Goal: Contribute content: Contribute content

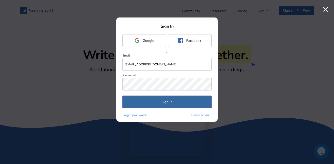
click at [159, 66] on input "[EMAIL_ADDRESS][DOMAIN_NAME]" at bounding box center [166, 64] width 89 height 13
type input "[EMAIL_ADDRESS][DOMAIN_NAME]"
click at [169, 106] on button "Sign In" at bounding box center [166, 102] width 89 height 13
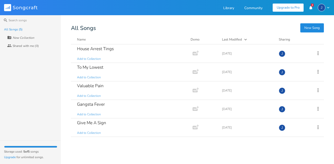
click at [321, 6] on div "J" at bounding box center [322, 8] width 8 height 8
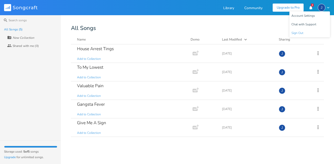
click at [299, 37] on li "Sign Out" at bounding box center [309, 33] width 41 height 9
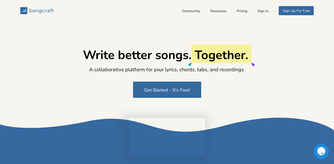
type input "[EMAIL_ADDRESS][DOMAIN_NAME]"
click at [259, 12] on button "Sign In" at bounding box center [262, 11] width 11 height 4
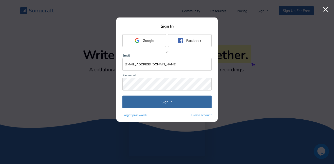
click at [145, 59] on input "[EMAIL_ADDRESS][DOMAIN_NAME]" at bounding box center [166, 64] width 89 height 13
type input "[PERSON_NAME][EMAIL_ADDRESS][DOMAIN_NAME]"
click at [148, 107] on button "Sign In" at bounding box center [166, 102] width 89 height 13
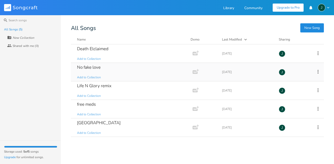
click at [156, 71] on div "No fake love Add to Collection" at bounding box center [130, 72] width 107 height 18
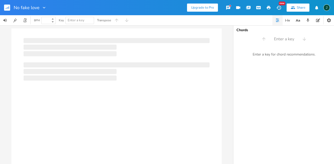
type input "100"
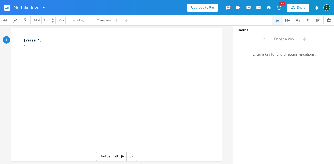
click at [2, 5] on div "No fake love" at bounding box center [23, 7] width 47 height 15
click at [6, 9] on rect "button" at bounding box center [7, 8] width 6 height 6
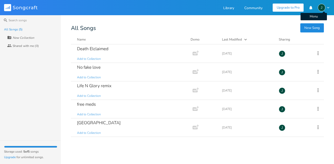
click at [322, 7] on div "J" at bounding box center [322, 8] width 8 height 8
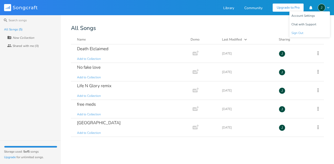
click at [301, 31] on span "Sign Out" at bounding box center [297, 32] width 12 height 3
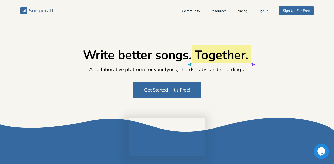
type input "[PERSON_NAME][EMAIL_ADDRESS][DOMAIN_NAME]"
click at [257, 7] on div "Community Resources Pricing Sign In Sign Up For Free" at bounding box center [248, 10] width 132 height 9
click at [258, 10] on button "Sign In" at bounding box center [262, 11] width 11 height 4
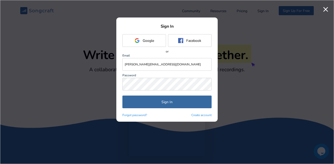
click at [170, 61] on input "[PERSON_NAME][EMAIL_ADDRESS][DOMAIN_NAME]" at bounding box center [166, 64] width 89 height 13
type input "[EMAIL_ADDRESS][DOMAIN_NAME]"
click at [164, 105] on button "Sign In" at bounding box center [166, 102] width 89 height 13
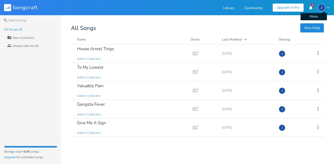
click at [327, 7] on icon "button" at bounding box center [328, 8] width 2 height 2
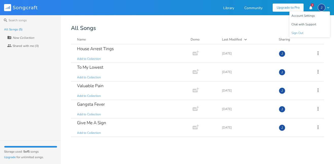
click at [303, 35] on li "Sign Out" at bounding box center [309, 33] width 41 height 9
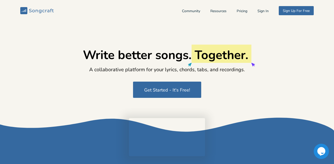
type input "[EMAIL_ADDRESS][DOMAIN_NAME]"
click at [257, 13] on button "Sign In" at bounding box center [262, 11] width 11 height 4
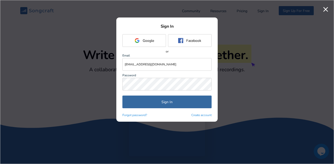
click at [187, 60] on input "[EMAIL_ADDRESS][DOMAIN_NAME]" at bounding box center [166, 64] width 89 height 13
type input "[EMAIL_ADDRESS][DOMAIN_NAME]"
click at [177, 103] on button "Sign In" at bounding box center [166, 102] width 89 height 13
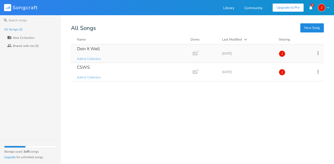
click at [113, 50] on div "Doin It Well Add to Collection" at bounding box center [130, 53] width 107 height 18
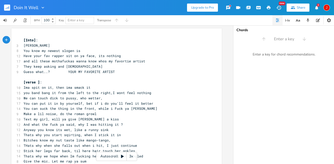
click at [8, 11] on button "button" at bounding box center [9, 8] width 10 height 12
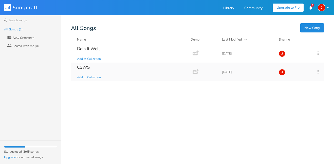
click at [131, 74] on div "CSWS Add to Collection" at bounding box center [130, 72] width 107 height 18
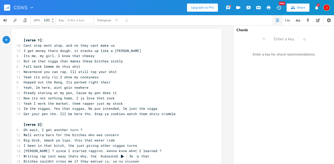
click at [5, 7] on rect "button" at bounding box center [7, 8] width 6 height 6
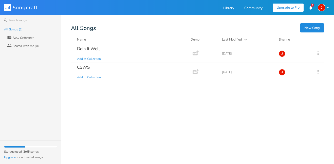
click at [328, 8] on icon "button" at bounding box center [328, 8] width 2 height 2
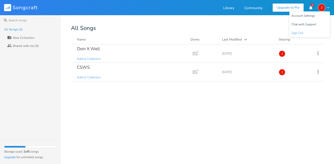
click at [294, 34] on span "Sign Out" at bounding box center [297, 32] width 12 height 3
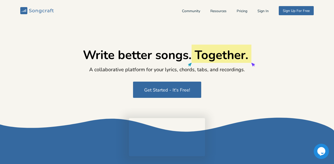
type input "[EMAIL_ADDRESS][DOMAIN_NAME]"
click at [260, 10] on button "Sign In" at bounding box center [262, 11] width 11 height 4
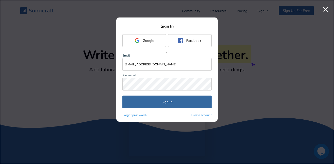
click at [184, 71] on form "Sign In Google Facebook Facebook or Email [EMAIL_ADDRESS][DOMAIN_NAME] Password…" at bounding box center [166, 71] width 89 height 94
click at [180, 62] on input "[EMAIL_ADDRESS][DOMAIN_NAME]" at bounding box center [166, 64] width 89 height 13
type input "[EMAIL_ADDRESS][DOMAIN_NAME]"
click at [163, 99] on button "Sign In" at bounding box center [166, 102] width 89 height 13
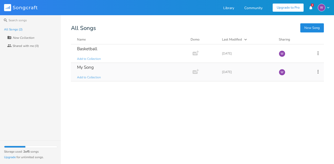
click at [190, 68] on div "My Song Add to Collection Add Demo [DATE] W" at bounding box center [197, 72] width 253 height 18
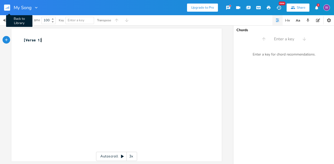
click at [7, 8] on icon "button" at bounding box center [6, 8] width 1 height 1
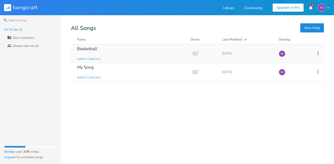
click at [103, 47] on div "Basketball Add to Collection" at bounding box center [130, 53] width 107 height 18
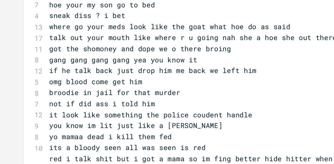
scroll to position [49, 0]
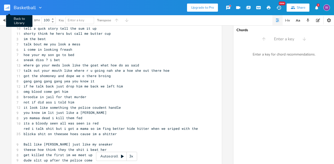
click at [10, 7] on button "Back to Library" at bounding box center [9, 8] width 10 height 12
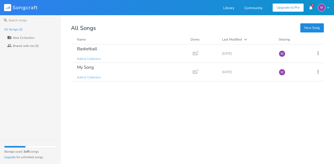
click at [325, 6] on div "W" at bounding box center [322, 8] width 8 height 8
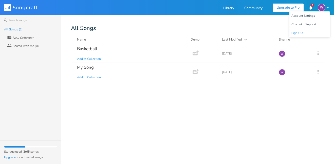
click at [303, 33] on li "Sign Out" at bounding box center [309, 33] width 41 height 9
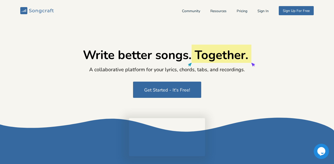
type input "[EMAIL_ADDRESS][DOMAIN_NAME]"
click at [257, 13] on div "Community Resources Pricing Sign In Sign Up For Free" at bounding box center [248, 10] width 132 height 9
click at [258, 7] on div "Community Resources Pricing Sign In Sign Up For Free" at bounding box center [248, 10] width 132 height 9
click at [260, 11] on button "Sign In" at bounding box center [262, 11] width 11 height 4
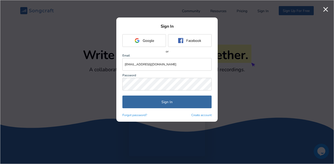
click at [159, 68] on input "[EMAIL_ADDRESS][DOMAIN_NAME]" at bounding box center [166, 64] width 89 height 13
click at [179, 99] on button "Sign In" at bounding box center [166, 102] width 89 height 13
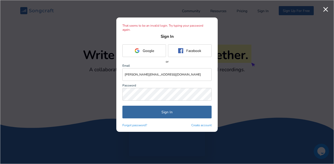
click at [176, 73] on input "[PERSON_NAME][EMAIL_ADDRESS][DOMAIN_NAME]" at bounding box center [166, 74] width 89 height 13
type input "[EMAIL_ADDRESS][DOMAIN_NAME]"
click at [189, 107] on button "Sign In" at bounding box center [166, 112] width 89 height 13
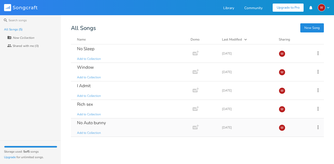
click at [129, 120] on div "No Auto bunny Add to Collection" at bounding box center [130, 127] width 107 height 18
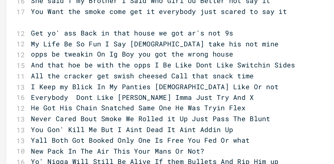
scroll to position [55, 0]
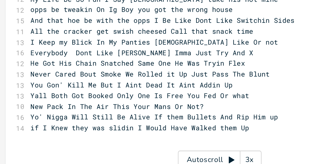
click at [47, 149] on pre "​" at bounding box center [114, 151] width 183 height 5
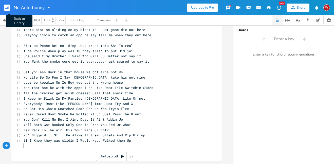
click at [10, 12] on button "Back to Library" at bounding box center [9, 8] width 10 height 12
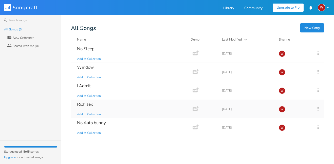
click at [121, 110] on div "Rich sex Add to Collection" at bounding box center [130, 109] width 107 height 18
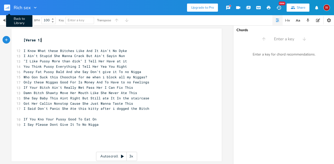
click at [9, 7] on rect "button" at bounding box center [7, 8] width 6 height 6
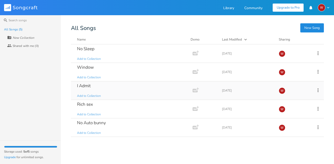
click at [112, 84] on div "I Admit Add to Collection" at bounding box center [130, 90] width 107 height 18
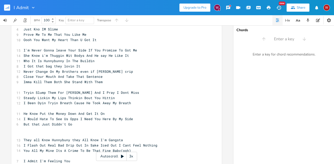
scroll to position [58, 0]
click at [277, 8] on icon "button" at bounding box center [278, 7] width 5 height 5
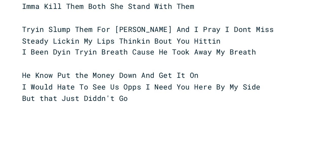
scroll to position [107, 0]
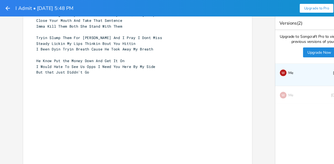
click at [6, 11] on button "button" at bounding box center [7, 7] width 6 height 9
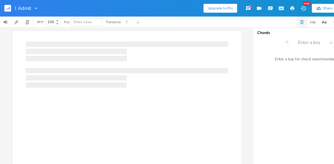
click at [7, 11] on button "button" at bounding box center [9, 8] width 10 height 12
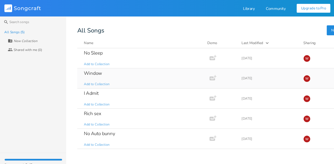
click at [106, 74] on div "Window Add to Collection" at bounding box center [130, 72] width 107 height 18
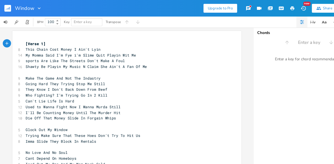
click at [281, 8] on icon "button" at bounding box center [278, 8] width 5 height 4
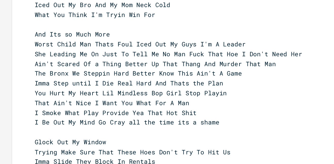
scroll to position [113, 0]
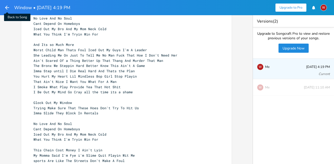
click at [9, 7] on icon "button" at bounding box center [7, 8] width 6 height 6
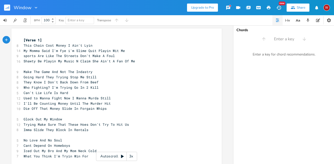
click at [6, 6] on rect "button" at bounding box center [7, 8] width 6 height 6
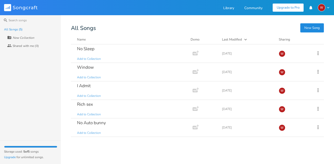
click at [291, 12] on header "Songcraft Library Community Upgrade to Pro W" at bounding box center [167, 7] width 334 height 15
click at [291, 10] on button "Upgrade to Pro" at bounding box center [288, 8] width 31 height 8
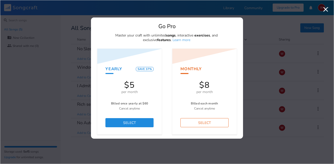
click at [137, 120] on button "SELECT" at bounding box center [129, 122] width 48 height 9
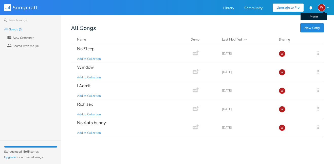
click at [324, 10] on div "W" at bounding box center [322, 8] width 8 height 8
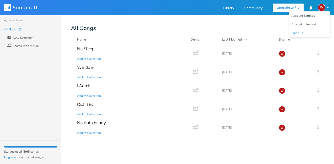
click at [308, 35] on li "Sign Out" at bounding box center [309, 33] width 41 height 9
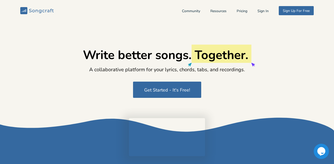
type input "[EMAIL_ADDRESS][DOMAIN_NAME]"
click at [259, 11] on button "Sign In" at bounding box center [262, 11] width 11 height 4
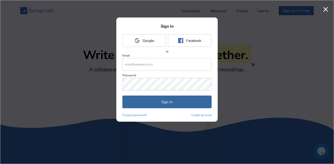
type input "[EMAIL_ADDRESS][DOMAIN_NAME]"
click at [150, 43] on button "Google" at bounding box center [144, 40] width 44 height 13
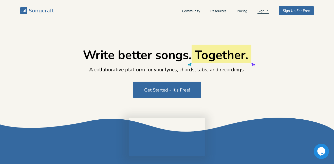
click at [258, 11] on button "Sign In" at bounding box center [262, 11] width 11 height 4
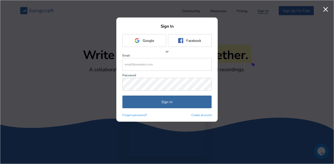
type input "[EMAIL_ADDRESS][DOMAIN_NAME]"
click at [170, 60] on input "[EMAIL_ADDRESS][DOMAIN_NAME]" at bounding box center [166, 64] width 89 height 13
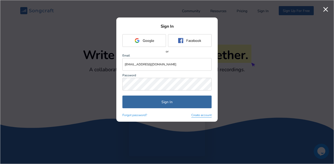
click at [198, 117] on button "Create account" at bounding box center [201, 115] width 20 height 4
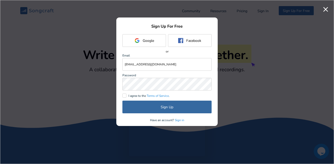
click at [167, 66] on input "[EMAIL_ADDRESS][DOMAIN_NAME]" at bounding box center [166, 64] width 89 height 13
click at [124, 95] on div at bounding box center [124, 96] width 4 height 4
click at [122, 95] on input "I agree to the Terms of Service ." at bounding box center [122, 95] width 0 height 3
click at [173, 66] on input "[EMAIL_ADDRESS][DOMAIN_NAME]" at bounding box center [166, 64] width 89 height 13
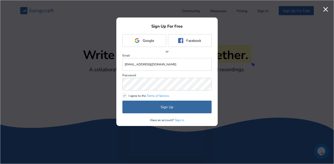
click at [173, 66] on input "[EMAIL_ADDRESS][DOMAIN_NAME]" at bounding box center [166, 64] width 89 height 13
type input "Y"
type input "W"
type input "J"
type input "[EMAIL_ADDRESS][DOMAIN_NAME]"
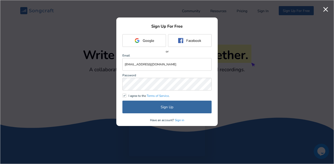
click at [155, 108] on button "Sign Up" at bounding box center [166, 107] width 89 height 13
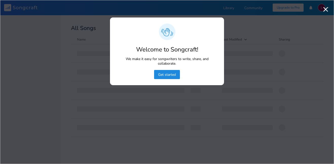
click at [162, 73] on button "Get started" at bounding box center [167, 74] width 26 height 9
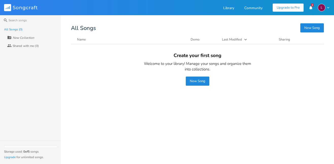
click at [192, 79] on button "New Song" at bounding box center [198, 81] width 24 height 9
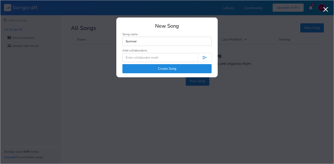
type input "Surviver"
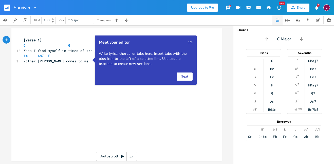
click at [180, 76] on button "Next" at bounding box center [185, 76] width 16 height 8
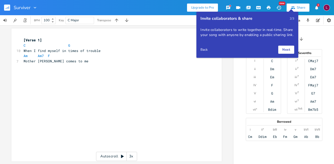
click at [287, 50] on button "Next" at bounding box center [286, 50] width 16 height 8
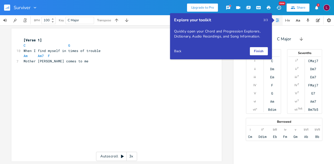
click at [257, 51] on button "Finish" at bounding box center [259, 51] width 18 height 8
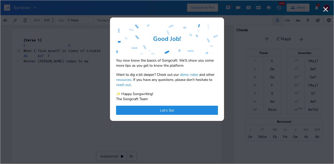
click at [179, 112] on button "Let's Go!" at bounding box center [167, 110] width 102 height 9
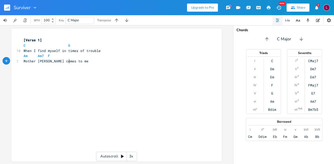
click at [80, 64] on div "xxxxxxxxxx [Verse 1] C G 10 When I find myself in times of trouble Am Am7 F 7 M…" at bounding box center [114, 50] width 183 height 28
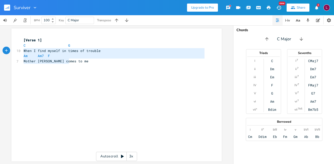
type textarea "C G When I find myself in times of trouble Am Am7 F Mother [PERSON_NAME] comes …"
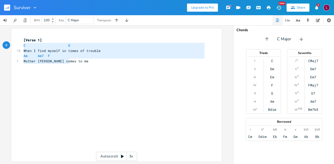
drag, startPoint x: 80, startPoint y: 64, endPoint x: 14, endPoint y: 45, distance: 68.8
click at [14, 45] on div "C G When I find myself in times of trouble Am Am7 F Mother [PERSON_NAME] comes …" at bounding box center [116, 94] width 210 height 133
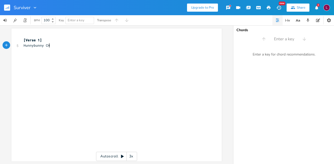
type textarea "Hunnybunny CHai"
type textarea "hain"
type textarea "We A"
type textarea "Cashing Out b"
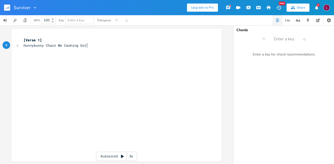
type textarea "O"
type textarea "ABo="
type textarea "bout It"
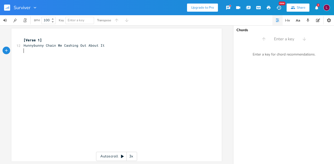
click at [52, 49] on pre "​" at bounding box center [114, 50] width 183 height 5
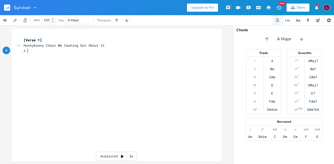
type textarea "A C"
type textarea "a"
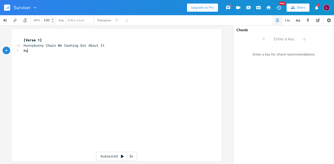
type textarea "Mad"
type textarea "We At"
type textarea "Stacking Money Do N"
type textarea "No Running I Say What ABou"
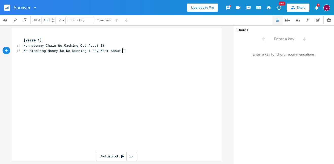
type textarea "bout It"
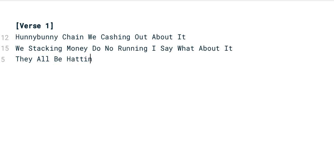
type textarea "They All Be [PERSON_NAME]"
type textarea ", [PERSON_NAME]"
type textarea "lissas Hood"
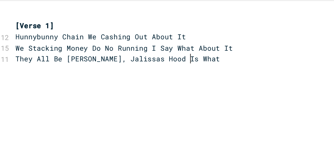
scroll to position [0, 14]
type textarea "d Is What"
type textarea ", What"
type textarea "I Foreb"
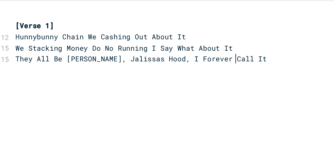
type textarea "ver Call It"
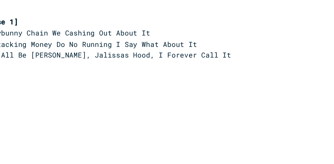
scroll to position [0, 0]
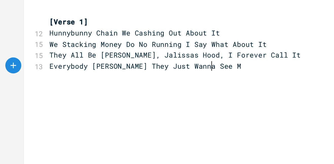
type textarea "Everybody [PERSON_NAME] They Just Wanna See M"
type textarea "y Carrer Falling"
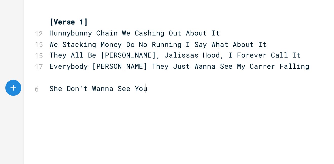
type textarea "She Don't Wanna See You"
type textarea "See You Happy Or Si"
type textarea "upport Yo"
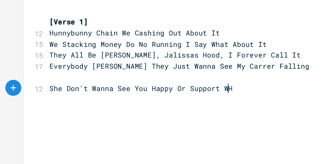
type textarea "WHat"
type textarea "hat YouL"
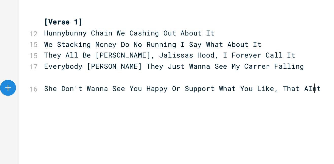
type textarea "Like, That AInt="
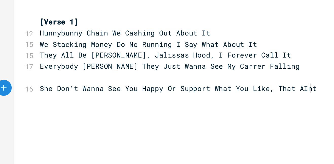
scroll to position [0, 25]
type textarea "int Y"
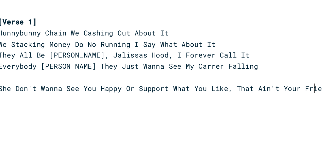
type textarea "'t Your Friend"
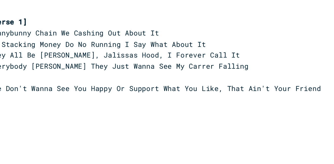
scroll to position [0, 0]
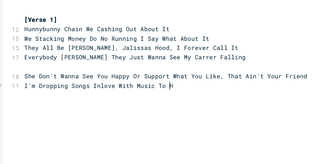
type textarea "I'm Dropping Songs Inlove With Music To Hi"
type textarea "n Love With Music Its"
type textarea "Shame"
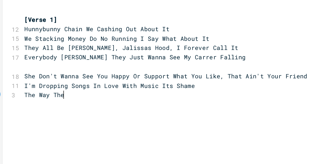
type textarea "The Way The"
type textarea "y Talking I Se"
type textarea "wear It Drived Me Inss"
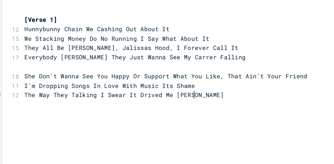
scroll to position [0, 6]
type textarea "aine"
click at [51, 84] on pre "​" at bounding box center [114, 86] width 183 height 5
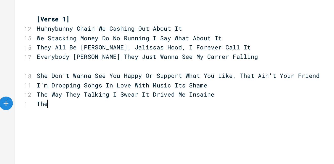
type textarea "The"
type textarea "y"
type textarea "Drained M"
type textarea "y"
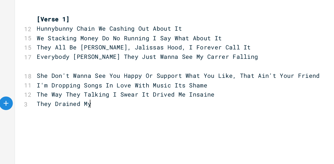
scroll to position [0, 2]
type textarea "My Rap"
type textarea "p"
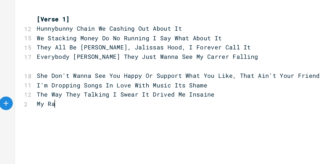
type textarea "app"
type textarea "Pad Is"
type textarea "I"
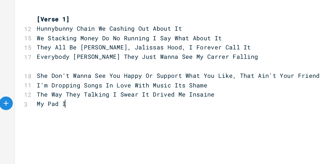
scroll to position [0, 1]
type textarea "S"
type textarea "Ms"
type textarea "usic Is E"
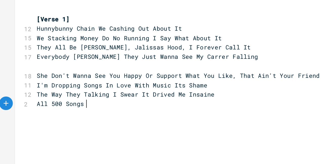
scroll to position [0, 23]
type textarea "All 500 Songs Went To Waste"
type textarea "e"
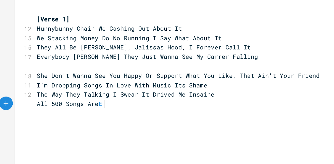
type textarea "Are Es"
type textarea "rased They Thought TheyTo"
type textarea "Tokk"
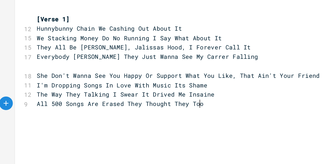
type textarea "oo"
type textarea "k Me Out Tge"
type textarea "ge"
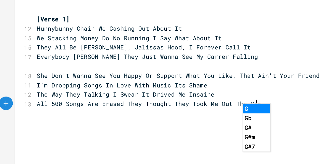
type textarea "he Game"
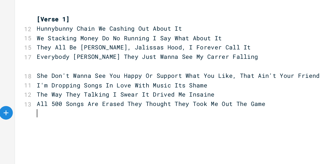
click at [49, 90] on pre "​" at bounding box center [114, 92] width 183 height 5
type textarea "U ="
type textarea "I Came Back R"
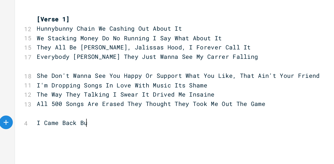
type textarea "Bum"
type textarea "Run"
type textarea "ning Playing Se"
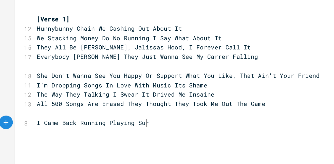
type textarea "urv"
type textarea "iv"
type textarea "viver"
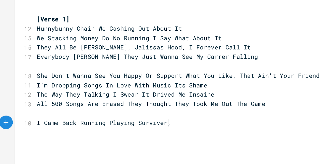
scroll to position [0, 2]
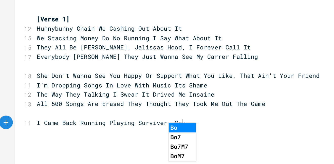
type textarea ", Bout"
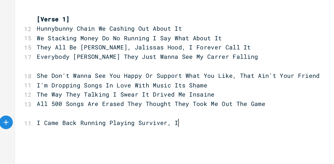
type textarea "I Kn"
type textarea "Now Have ToP"
type textarea "Play"
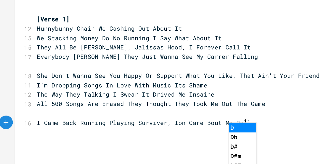
type textarea "Ion Care Bout No Dallo"
type textarea "oll"
type textarea "lar"
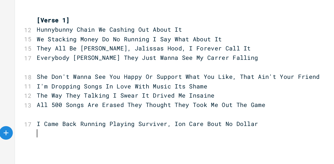
scroll to position [4, 0]
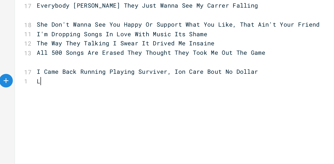
type textarea "Lvi"
type textarea "iving Like"
type textarea "e A Ruf"
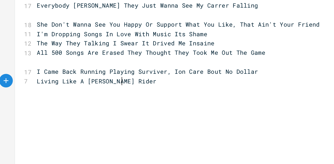
scroll to position [0, 10]
type textarea "f Rider"
type textarea "D"
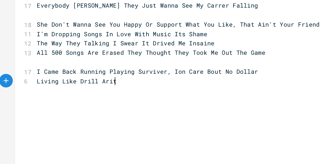
type textarea "Drill Arits"
type textarea "tist They ALl ="
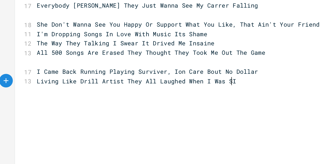
type textarea "ll Laughed When I Was SIl"
type textarea "ilence"
type textarea "en"
type textarea "t"
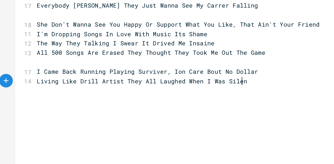
scroll to position [0, 1]
click at [60, 107] on pre "​" at bounding box center [114, 107] width 183 height 5
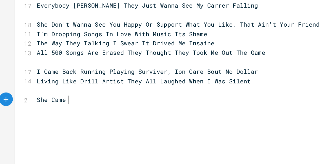
scroll to position [0, 16]
type textarea "She Came Back Li"
click at [142, 100] on pre "Living Like Drill Artist They All Laughed When I Was Silent" at bounding box center [114, 102] width 183 height 5
click at [81, 111] on pre "She Came Back" at bounding box center [114, 113] width 183 height 5
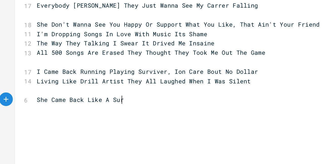
scroll to position [0, 17]
type textarea "Like A Surviver"
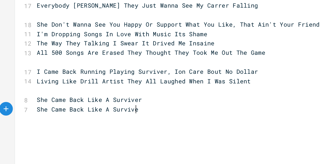
type textarea "She Came Back Like A Surviver"
type textarea "S"
type textarea "She Feel"
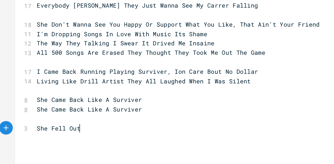
type textarea "ll Out"
type textarea "Fe"
type textarea "Fee"
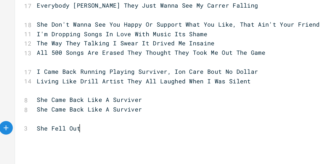
type textarea "ll Out"
type textarea "Say SHe"
type textarea "he G"
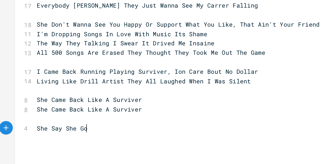
scroll to position [0, 5]
type textarea "Got No Friends"
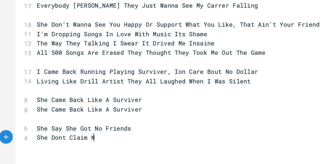
type textarea "She Dont Claim Non"
type textarea "one Of Them"
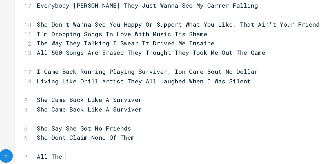
type textarea "All The L"
type textarea "m Laye"
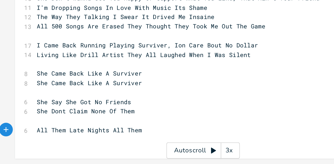
type textarea "te Nights All Them"
type textarea "And S"
type textarea "I Put"
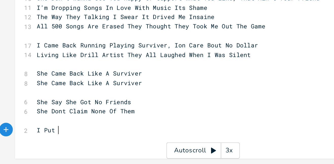
scroll to position [0, 7]
type textarea "Ga"
type textarea "Dec"
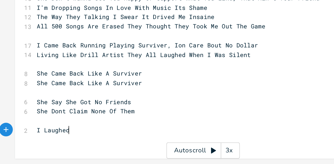
type textarea "Laughed"
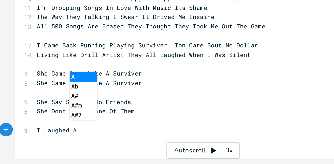
type textarea "At"
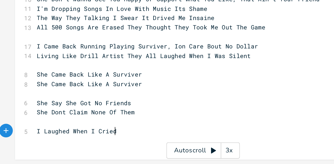
scroll to position [4, 0]
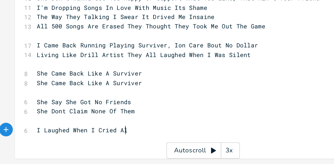
type textarea "When I Cried All"
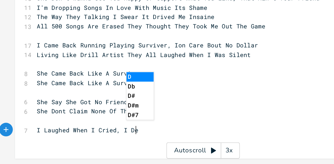
type textarea ", I Dec"
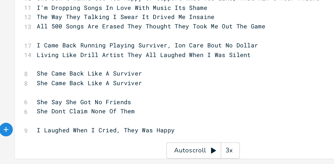
scroll to position [0, 31]
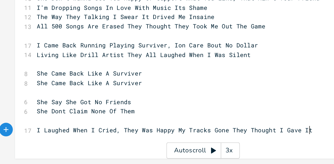
type textarea ", They Was Happy My Tracks Gone They Thought I Gave It I"
type textarea "Up"
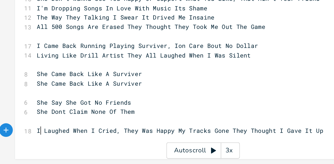
click at [25, 145] on span "I Laughed When I Cried, They Was Happy My Tracks Gone They Thought I Gave It Up" at bounding box center [104, 145] width 160 height 5
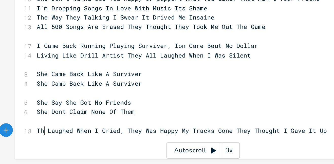
type textarea "They"
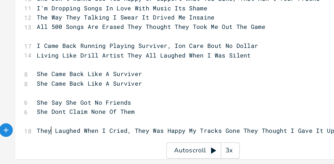
scroll to position [0, 7]
click at [27, 154] on div "x [Verse 1] 12 Hunnybunny Chain We Cashing Out About It 15 We Stacking Money Do…" at bounding box center [114, 95] width 183 height 118
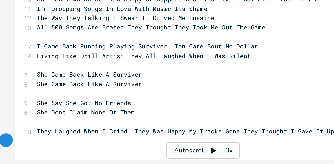
click at [91, 146] on span "They Laughed When I Cried, They Was Happy My Tracks Gone They Thought I Gave It…" at bounding box center [107, 145] width 166 height 5
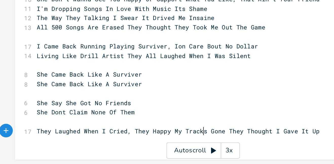
click at [114, 144] on span "They Laughed When I Cried, They Happy My Tracks Gone They Thought I Gave It Up" at bounding box center [103, 145] width 158 height 5
type textarea "Its"
click at [100, 146] on span "They Laughed When I Cried, They Happy My Its Gone They Thought I Gave It Up" at bounding box center [100, 145] width 152 height 5
click at [141, 150] on pre "​" at bounding box center [114, 150] width 183 height 5
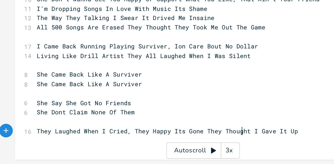
click at [138, 145] on span "They Laughed When I Cried, They Happy Its Gone They Thought I Gave It Up" at bounding box center [97, 145] width 146 height 5
click at [115, 146] on span "They Laughed When I Cried, They Happy Its Gone They Thought I Gave It Up" at bounding box center [97, 145] width 146 height 5
click at [92, 148] on pre "​" at bounding box center [114, 150] width 183 height 5
click at [139, 146] on span "They Laughed When I Cried, They Happy Its Gone They Thought I Gave It Up" at bounding box center [97, 145] width 146 height 5
type textarea "ht I Gave It Up"
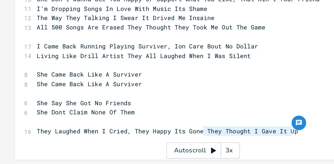
type textarea "hey Thought I Gave It Up"
drag, startPoint x: 171, startPoint y: 147, endPoint x: 117, endPoint y: 147, distance: 53.7
click at [117, 147] on pre "They Laughed When I Cried, They Happy Its Gone They Thought I Gave It Up" at bounding box center [114, 145] width 183 height 5
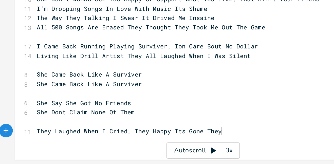
type textarea "They r"
type textarea "Pril"
type textarea "oly"
type textarea "ly Thinking Im"
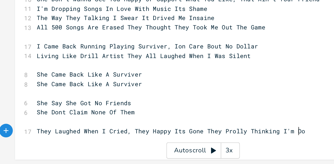
type textarea "'m Done"
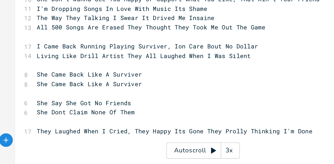
type textarea "I"
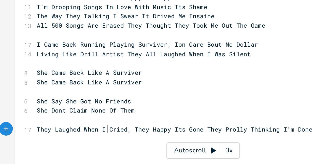
click at [62, 145] on span "They Laughed When I Cried, They Happy Its Gone They Prolly Thinking I'm Done" at bounding box center [101, 144] width 154 height 5
type textarea "She"
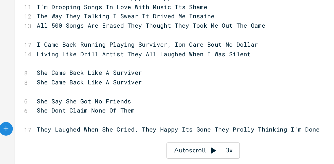
scroll to position [0, 6]
click at [166, 145] on span "They Laughed When She Cried, They Happy Its Gone They Prolly Thinking I'm Done" at bounding box center [103, 144] width 158 height 5
type textarea "Sje"
type textarea "he"
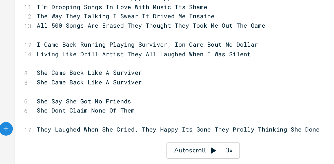
scroll to position [0, 4]
click at [154, 153] on pre "​" at bounding box center [114, 155] width 183 height 5
click at [83, 149] on pre "​" at bounding box center [114, 149] width 183 height 5
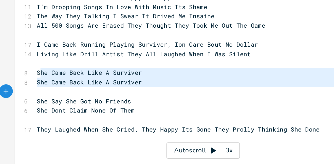
drag, startPoint x: 23, startPoint y: 112, endPoint x: 52, endPoint y: 118, distance: 29.4
click at [52, 118] on div "[Verse 1] 12 Hunnybunny Chain We Cashing Out About It 15 We Stacking Money Do N…" at bounding box center [114, 99] width 183 height 126
type textarea "he Came Back Like A Surviver She Came Back L"
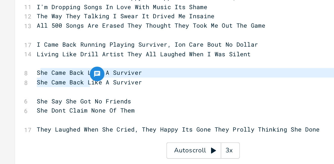
click at [25, 114] on span "She Came Back Like A Surviver" at bounding box center [53, 112] width 59 height 5
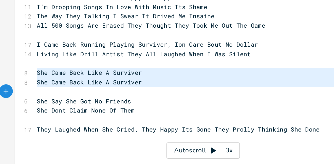
type textarea "She Came Back Like A Surviver She Came Back Like A Surviver"
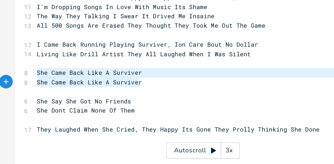
drag, startPoint x: 23, startPoint y: 112, endPoint x: 86, endPoint y: 120, distance: 63.8
click at [86, 120] on div "[Verse 1] 12 Hunnybunny Chain We Cashing Out About It 15 We Stacking Money Do N…" at bounding box center [114, 99] width 183 height 126
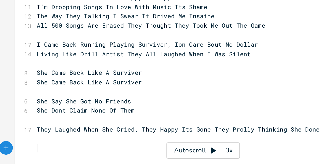
click at [62, 153] on pre "​" at bounding box center [114, 155] width 183 height 5
type textarea "​"
paste textarea
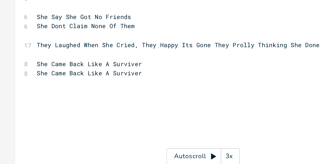
scroll to position [51, 0]
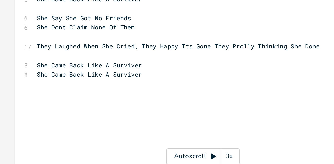
click at [33, 121] on pre "​" at bounding box center [114, 121] width 183 height 5
click at [33, 122] on pre "​" at bounding box center [114, 121] width 183 height 5
type textarea "I"
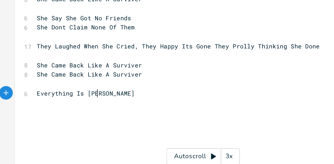
scroll to position [0, 27]
type textarea "Everything Is Said And So"
type textarea "Done"
type textarea "Album Coming Ais"
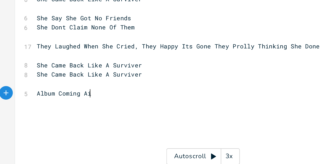
type textarea "u"
type textarea "ugis"
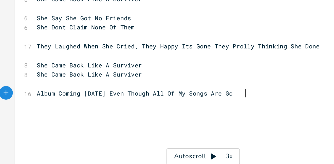
type textarea "ust 30th Even Though All Of My Songs Are Gone"
click at [61, 127] on pre "​" at bounding box center [114, 126] width 183 height 5
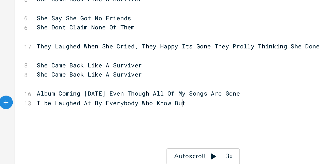
scroll to position [0, 71]
type textarea "I be Laughed At By Everybody Who Know But"
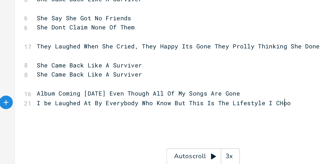
type textarea "This Is The Lifestyle I CHoos"
type textarea "[PERSON_NAME]"
type textarea "se"
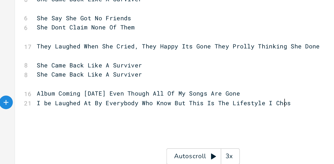
scroll to position [0, 3]
click at [29, 125] on span "I be Laughed At By Everybody Who Know But This Is The Lifestyle I Chose" at bounding box center [96, 126] width 144 height 5
click at [32, 128] on span "I be Laughed At By Everybody Who Know But This Is The Lifestyle I Chose" at bounding box center [96, 126] width 144 height 5
click at [29, 126] on span "I be Laughed At By Everybody Who Know But This Is The Lifestyle I Chose" at bounding box center [96, 126] width 144 height 5
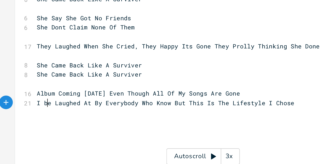
click at [30, 126] on span "I be Laughed At By Everybody Who Know But This Is The Lifestyle I Chose" at bounding box center [96, 126] width 144 height 5
type textarea "r"
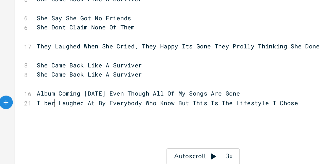
type textarea "rn"
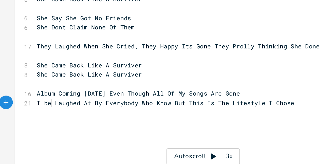
type textarea "en"
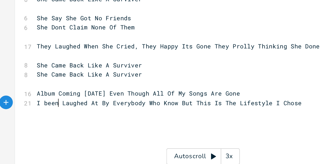
scroll to position [0, 3]
click at [28, 129] on pre "​" at bounding box center [114, 131] width 183 height 5
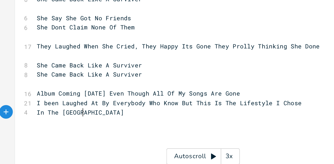
type textarea "In The Stu Ste"
type textarea "pitting Truth"
click at [75, 134] on pre "In The Stu Spitting Truth" at bounding box center [114, 131] width 183 height 5
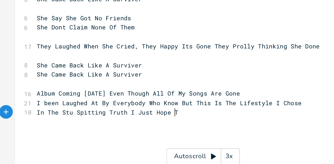
type textarea "I Just Hope The"
type textarea "at They Know Yes"
type textarea "h"
type textarea "ah"
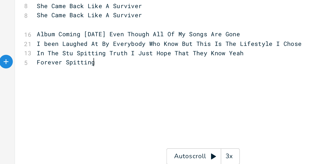
scroll to position [0, 25]
type textarea "Forever Spitting \"
type textarea "I Aint Qutting I Just Pit"
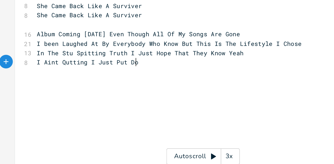
type textarea "ut Down"
type textarea "st See Knew [PERSON_NAME]"
type textarea "wth"
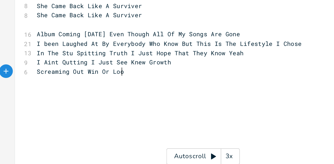
type textarea "Screaming Out Win Or Loose"
type textarea "se=="
type textarea "st"
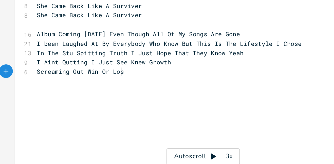
scroll to position [0, 3]
click at [79, 108] on pre "Screaming Out Win Or Lost" at bounding box center [114, 108] width 183 height 5
type textarea "Yea"
click at [102, 103] on pre "I Aint Qutting I Just See Knew Growth" at bounding box center [114, 103] width 183 height 5
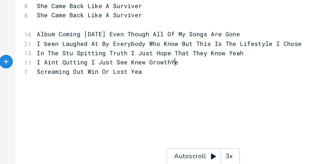
type textarea "Yea"
click at [83, 112] on pre "​" at bounding box center [114, 114] width 183 height 5
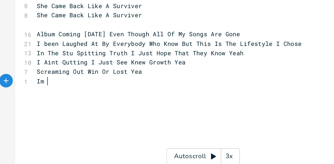
type textarea "Im F"
type textarea "Gon Fd"
type textarea "drop Me O"
type textarea "A Song"
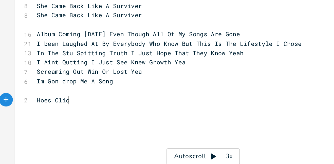
type textarea "Hoes Click"
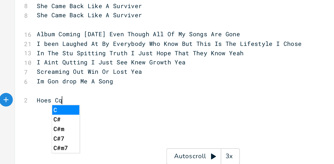
type textarea "ql"
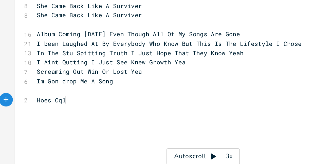
scroll to position [0, 3]
type textarea "lic"
type textarea "qk"
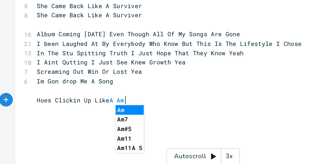
type textarea "ckin Up Like A Amry"
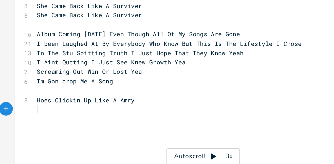
click at [26, 130] on pre "​" at bounding box center [114, 129] width 183 height 5
type textarea "Real"
type textarea "Aint No Quti"
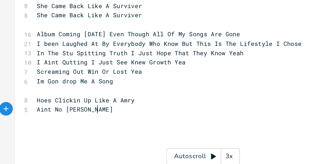
scroll to position [0, 9]
type textarea "iter Js T"
type textarea "They Know This"
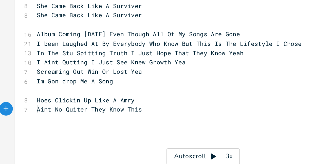
click at [24, 131] on span "Aint No Quiter They Know This" at bounding box center [53, 130] width 59 height 5
type textarea "I"
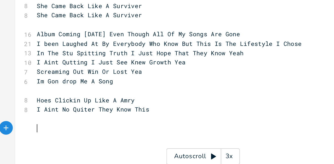
click at [29, 140] on pre "​" at bounding box center [114, 140] width 183 height 5
click at [34, 136] on pre "​" at bounding box center [114, 135] width 183 height 5
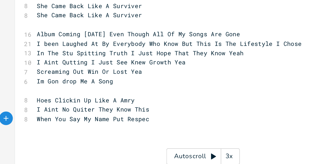
type textarea "When You Say My Name Put Respect"
click at [36, 139] on pre "​" at bounding box center [114, 140] width 183 height 5
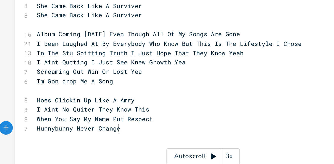
type textarea "Hunnybunny Never Changed"
type textarea "It"
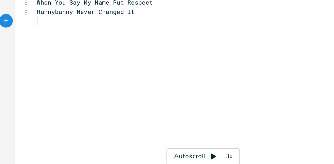
scroll to position [150, 0]
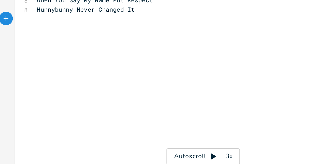
type textarea "W"
type textarea "Im"
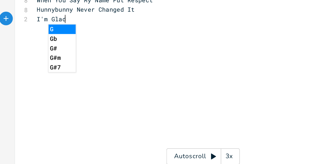
type textarea "'m Glad"
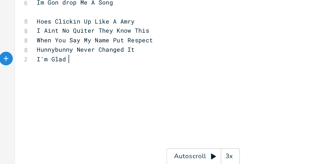
scroll to position [127, 0]
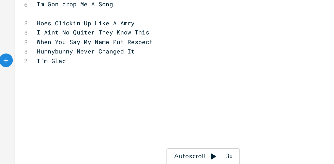
click at [42, 103] on pre "I'm Glad" at bounding box center [114, 102] width 183 height 5
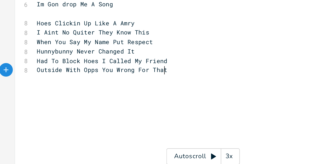
scroll to position [0, 7]
click at [37, 116] on pre "​" at bounding box center [114, 113] width 183 height 5
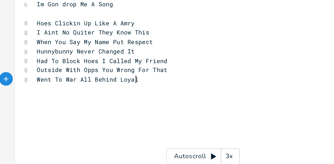
scroll to position [0, 47]
click at [66, 112] on span "Went To War All Behind Loyal" at bounding box center [52, 113] width 57 height 5
click at [57, 122] on pre "​" at bounding box center [114, 123] width 183 height 5
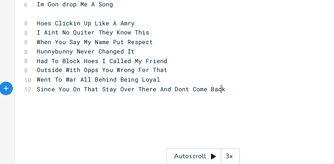
scroll to position [0, 3]
click at [70, 123] on pre "​" at bounding box center [114, 123] width 183 height 5
drag, startPoint x: 79, startPoint y: 114, endPoint x: 66, endPoint y: 114, distance: 13.2
click at [66, 114] on span "Went To War All Behind Being Loyal" at bounding box center [58, 113] width 69 height 5
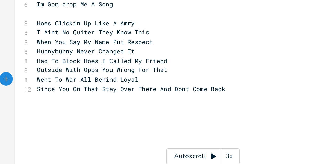
click at [45, 117] on span "Since You On That Stay Over There And Dont Come Back" at bounding box center [76, 118] width 105 height 5
click at [57, 119] on span "Since You On That Stay Over There And Dont Come Back" at bounding box center [76, 118] width 105 height 5
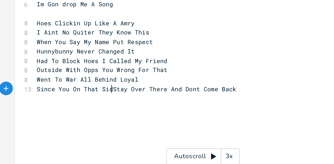
scroll to position [0, 7]
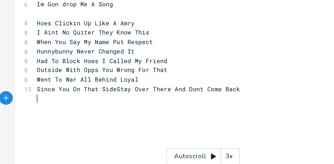
click at [55, 125] on pre "​" at bounding box center [114, 123] width 183 height 5
click at [65, 118] on span "Since You On That SideStay Over There And Dont Come Back" at bounding box center [81, 118] width 114 height 5
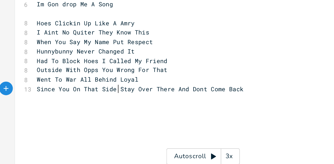
click at [62, 124] on pre "​" at bounding box center [114, 123] width 183 height 5
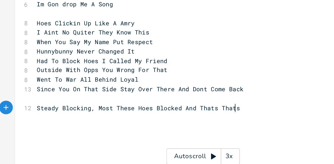
scroll to position [0, 47]
click at [44, 134] on pre "​" at bounding box center [114, 134] width 183 height 5
click at [43, 134] on pre "​" at bounding box center [114, 134] width 183 height 5
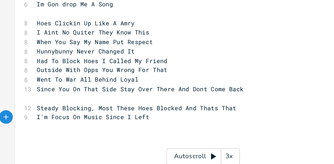
scroll to position [0, 47]
click at [73, 137] on pre "​" at bounding box center [114, 139] width 183 height 5
click at [76, 135] on pre "I'm Focus On Music Since" at bounding box center [114, 134] width 183 height 5
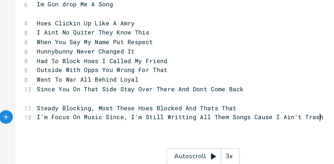
scroll to position [0, 6]
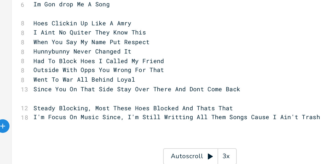
click at [57, 137] on pre "​" at bounding box center [114, 139] width 183 height 5
click at [57, 140] on pre "​" at bounding box center [114, 139] width 183 height 5
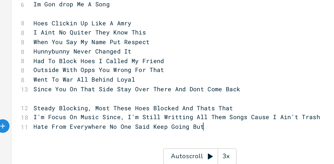
scroll to position [0, 29]
click at [62, 140] on span "Hate From Everywhere No One Said Keep Going Bu" at bounding box center [70, 139] width 93 height 5
click at [112, 139] on pre "Hate From EveryBody No One Said Keep Going Bu" at bounding box center [114, 139] width 183 height 5
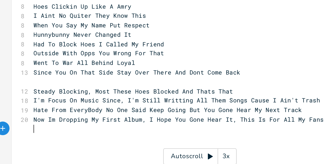
scroll to position [139, 0]
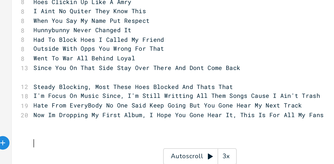
click at [46, 148] on pre "​" at bounding box center [114, 148] width 183 height 5
click at [36, 139] on pre "​" at bounding box center [114, 138] width 183 height 5
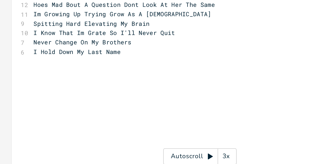
scroll to position [226, 0]
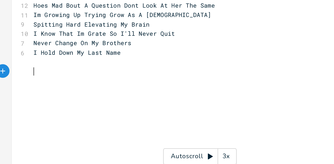
click at [26, 107] on pre "​" at bounding box center [114, 108] width 183 height 5
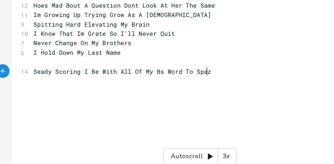
scroll to position [0, 2]
click at [41, 113] on pre "​" at bounding box center [114, 114] width 183 height 5
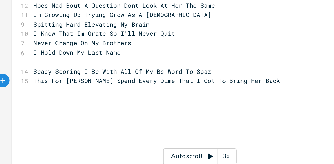
scroll to position [0, 3]
click at [48, 119] on pre "​" at bounding box center [114, 119] width 183 height 5
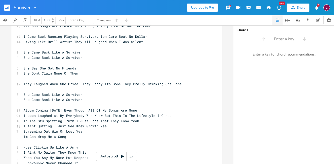
scroll to position [59, 0]
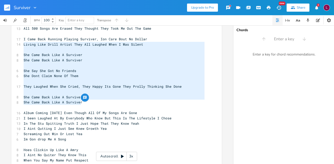
drag, startPoint x: 23, startPoint y: 45, endPoint x: 84, endPoint y: 103, distance: 84.8
click at [173, 127] on pre "I Aint Qutting I Just See Knew Growth Yea" at bounding box center [114, 128] width 183 height 5
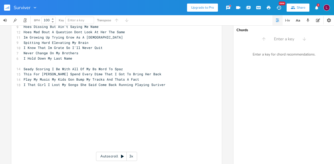
scroll to position [257, 0]
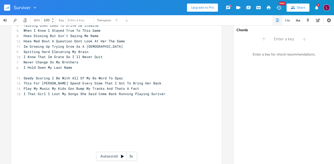
click at [39, 106] on pre "​" at bounding box center [114, 104] width 183 height 5
paste textarea
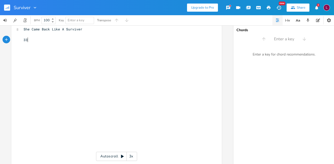
scroll to position [0, 6]
click at [278, 9] on icon "button" at bounding box center [278, 8] width 5 height 4
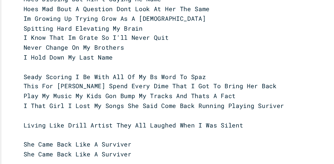
scroll to position [269, 0]
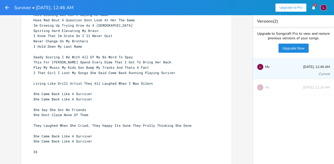
click at [9, 8] on icon "button" at bounding box center [7, 8] width 4 height 4
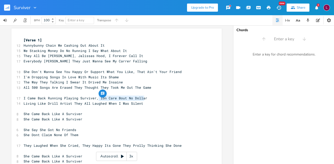
drag, startPoint x: 98, startPoint y: 97, endPoint x: 142, endPoint y: 99, distance: 44.7
click at [142, 99] on span "I Came Back Running Playing Surviver, Ion Care Bout No Dollar" at bounding box center [86, 98] width 124 height 5
click at [193, 135] on pre "She Dont Claim None Of Them" at bounding box center [114, 134] width 183 height 5
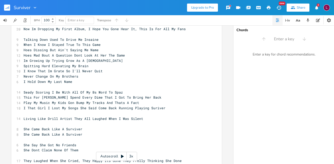
scroll to position [243, 0]
click at [25, 113] on pre "​" at bounding box center [114, 113] width 183 height 5
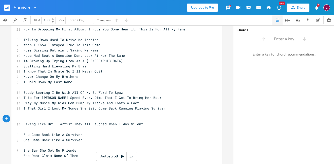
paste textarea
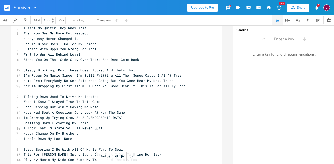
scroll to position [185, 0]
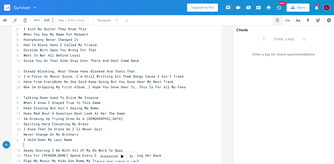
click at [37, 144] on pre "​" at bounding box center [114, 144] width 183 height 5
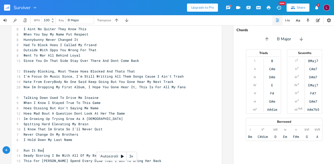
scroll to position [0, 17]
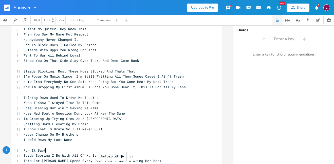
click at [278, 4] on button "New" at bounding box center [279, 7] width 10 height 9
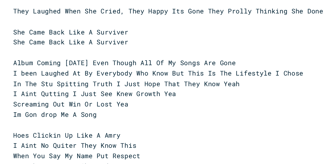
scroll to position [108, 0]
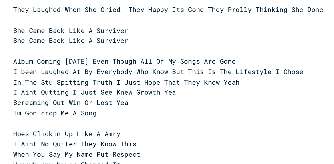
click at [107, 74] on pre "Screaming Out Win Or Lost Yea" at bounding box center [123, 75] width 183 height 5
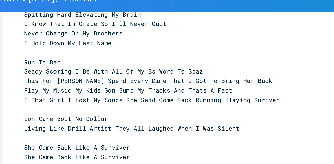
scroll to position [284, 0]
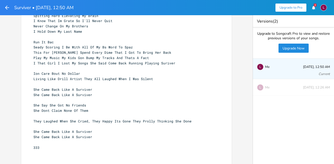
click at [6, 8] on icon "button" at bounding box center [7, 8] width 4 height 4
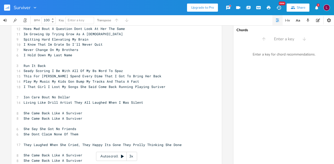
scroll to position [269, 0]
click at [24, 88] on span "I That Girl I Lost My Songs She Said Come Back Running Playing Suriver" at bounding box center [95, 87] width 142 height 5
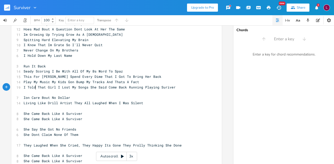
click at [69, 86] on span "I Told That Girl I Lost My Songs She Said Come Back Running Playing Suriver" at bounding box center [100, 87] width 152 height 5
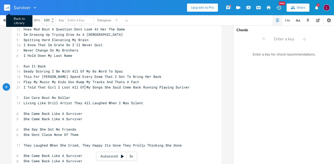
click at [8, 8] on icon "button" at bounding box center [7, 8] width 1 height 2
